Goal: Navigation & Orientation: Find specific page/section

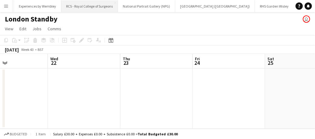
scroll to position [0, 329]
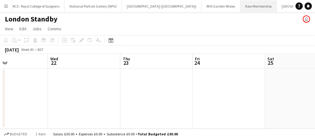
click at [240, 5] on button "Kew Membership Close" at bounding box center [258, 6] width 36 height 12
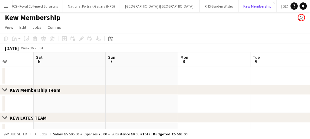
scroll to position [1, 0]
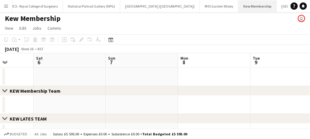
click at [239, 6] on button "Kew Membership Close" at bounding box center [258, 6] width 38 height 12
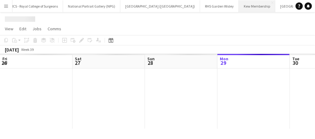
scroll to position [0, 145]
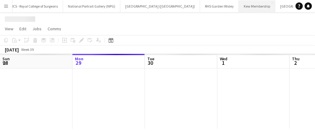
click at [239, 6] on button "Kew Membership Close" at bounding box center [257, 6] width 36 height 12
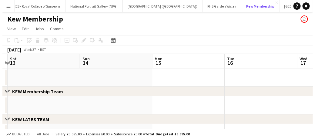
scroll to position [0, 140]
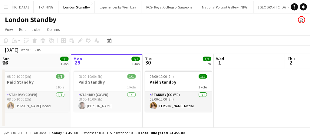
scroll to position [0, 193]
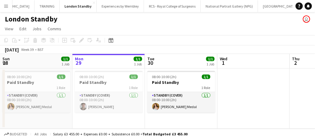
click at [8, 7] on app-icon "Menu" at bounding box center [6, 6] width 5 height 5
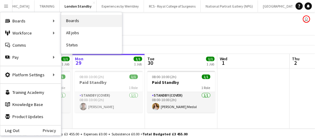
click at [79, 21] on link "Boards" at bounding box center [91, 21] width 61 height 12
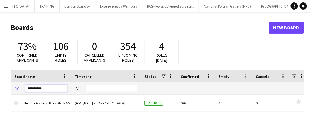
drag, startPoint x: 50, startPoint y: 90, endPoint x: 18, endPoint y: 81, distance: 33.6
click at [18, 81] on div "Board name Timezone Status Confirmed" at bounding box center [169, 82] width 316 height 25
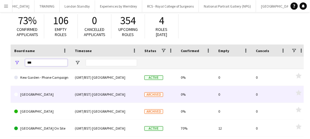
scroll to position [42, 0]
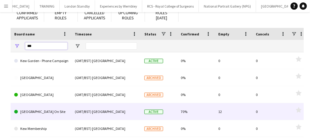
type input "***"
click at [43, 113] on link "[GEOGRAPHIC_DATA] On Site" at bounding box center [40, 111] width 53 height 17
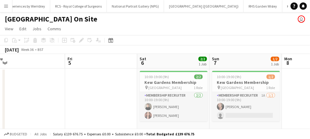
scroll to position [0, 174]
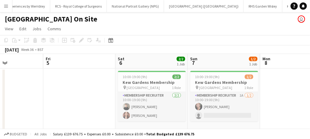
drag, startPoint x: 170, startPoint y: 134, endPoint x: 196, endPoint y: 25, distance: 112.4
click at [196, 25] on app-page-menu "View Day view expanded Day view collapsed Month view Date picker Jump to [DATE]…" at bounding box center [155, 30] width 310 height 12
